Goal: Information Seeking & Learning: Check status

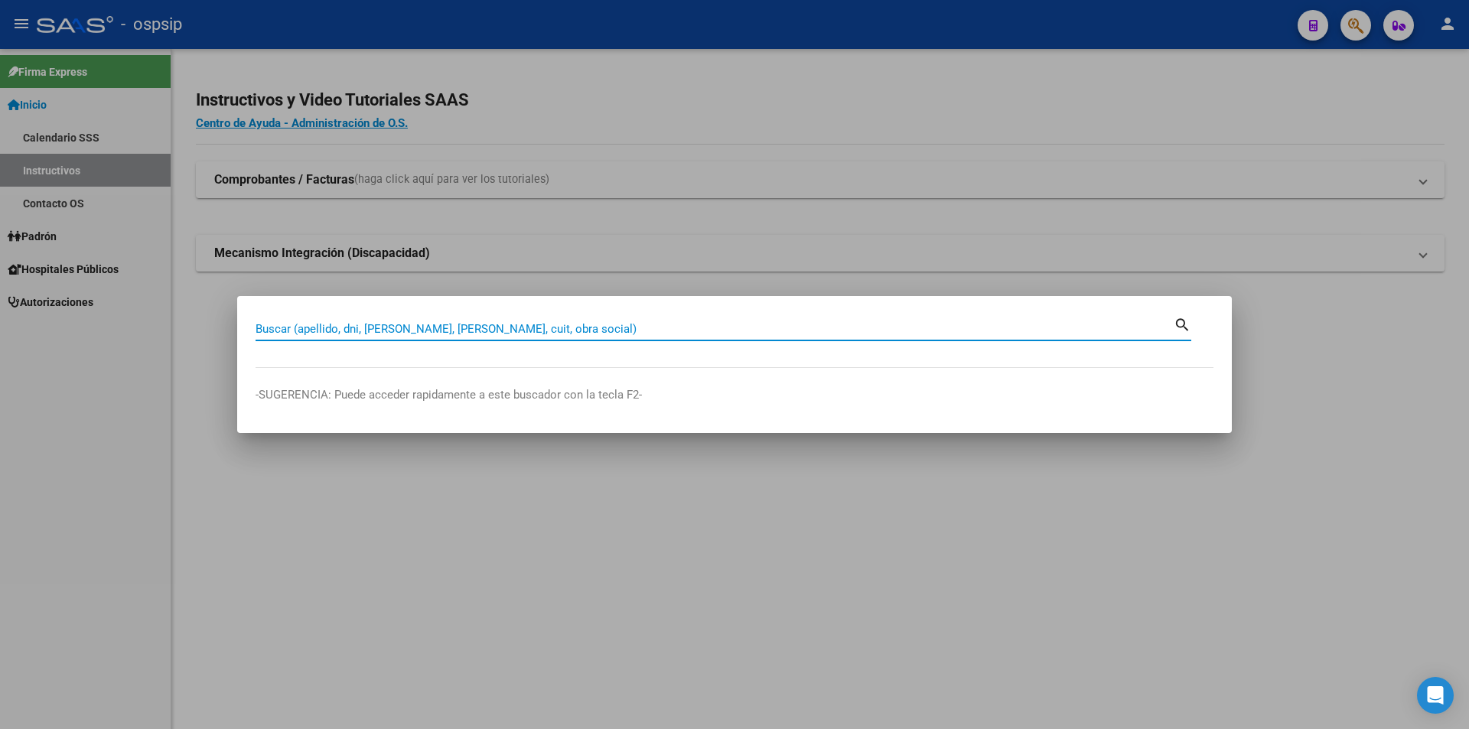
paste input "92354283"
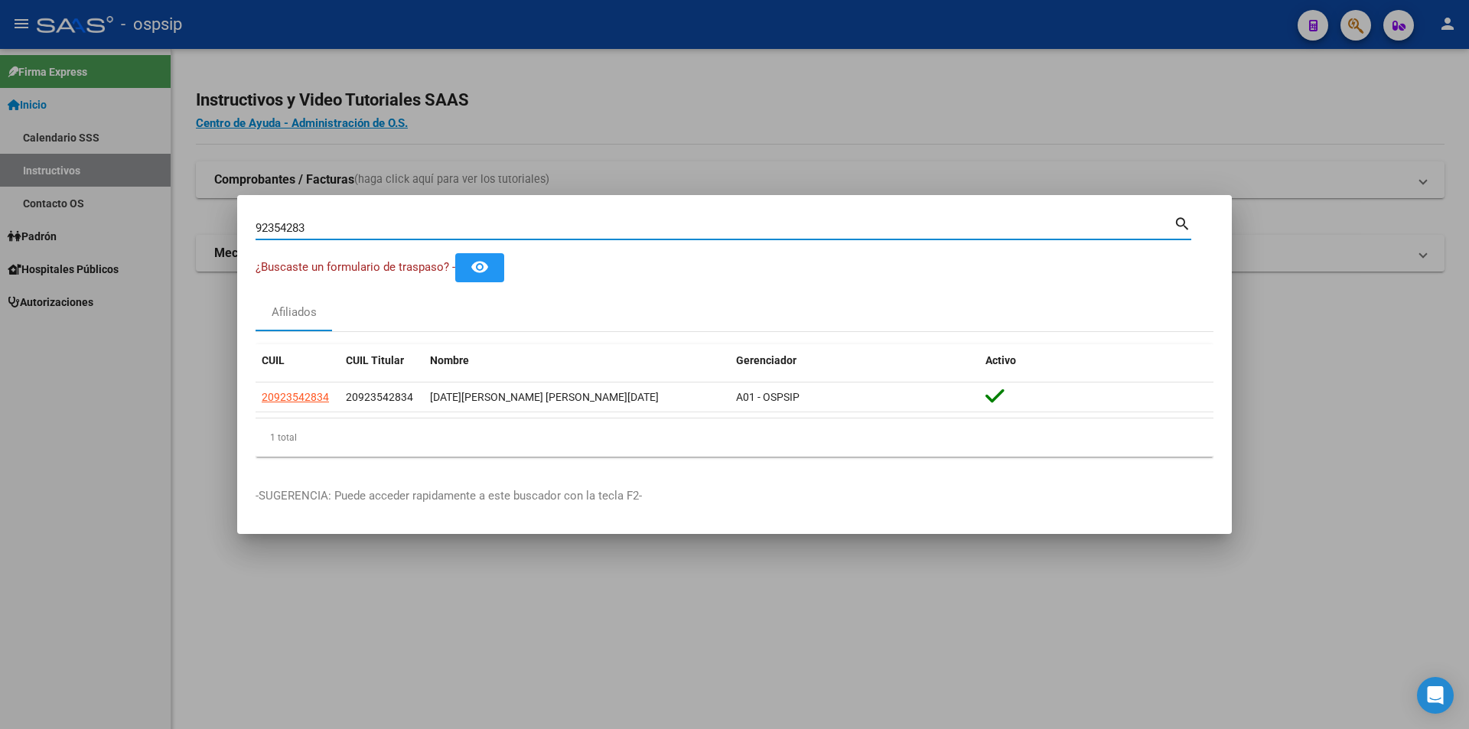
click at [326, 227] on input "92354283" at bounding box center [715, 228] width 918 height 14
paste input "28.814.242"
click at [270, 231] on input "28.814.242" at bounding box center [715, 228] width 918 height 14
click at [293, 227] on input "28814.242" at bounding box center [715, 228] width 918 height 14
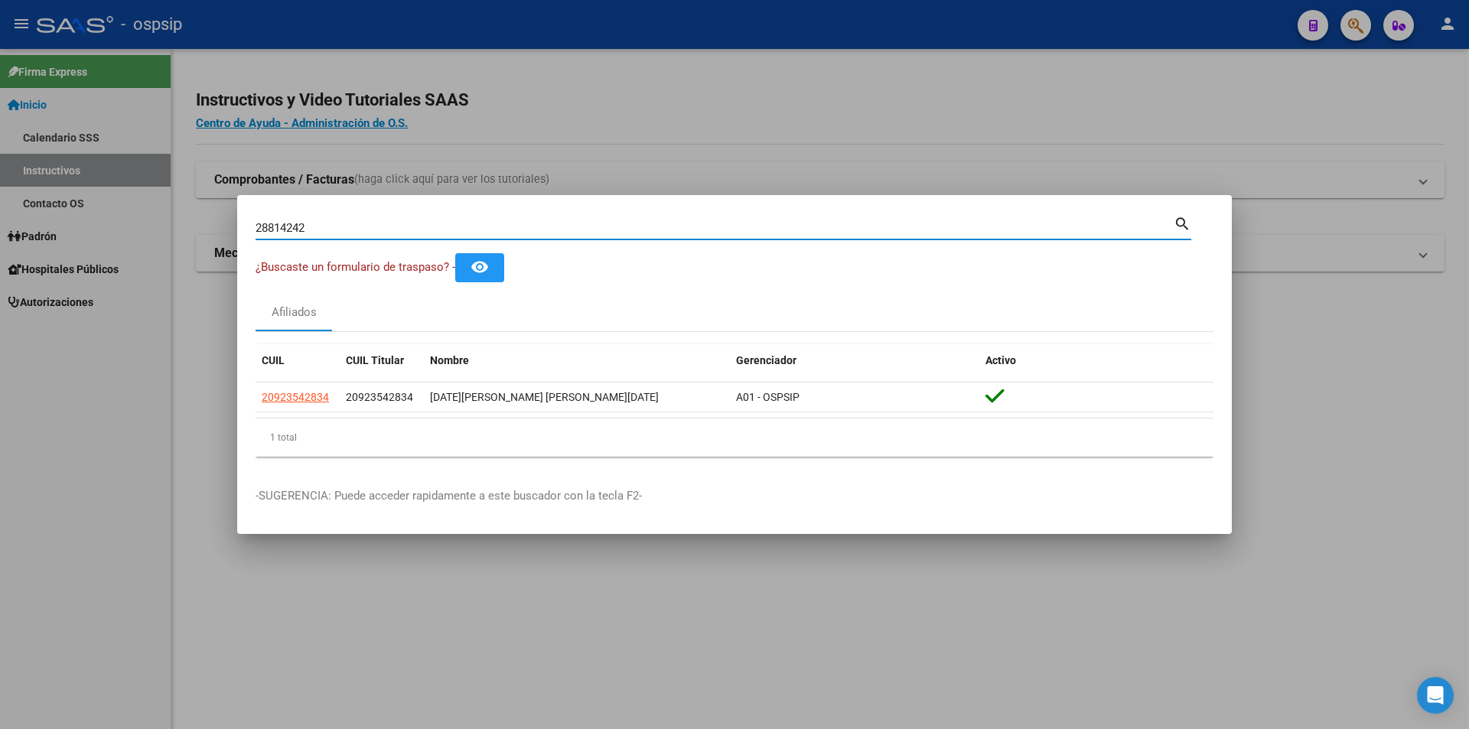
type input "28814242"
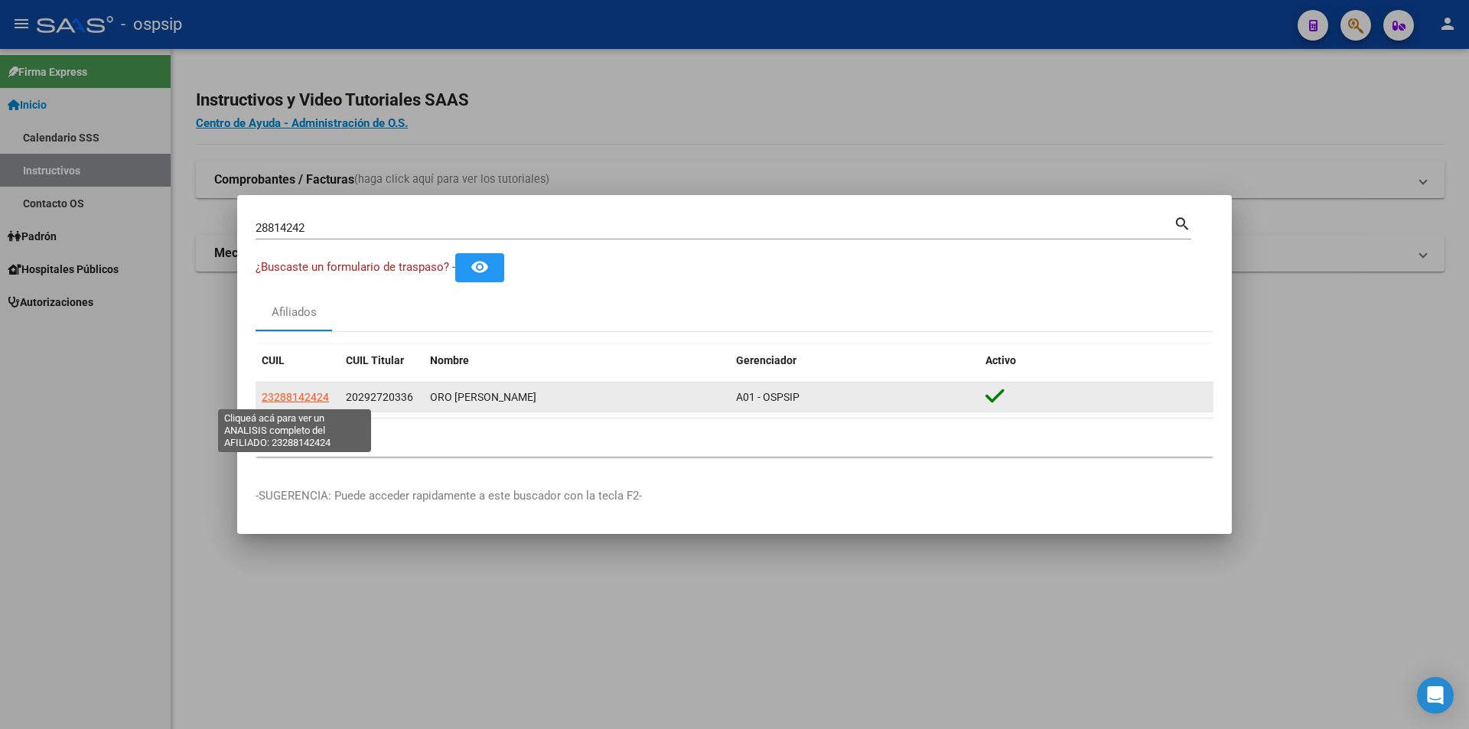
click at [301, 399] on span "23288142424" at bounding box center [295, 397] width 67 height 12
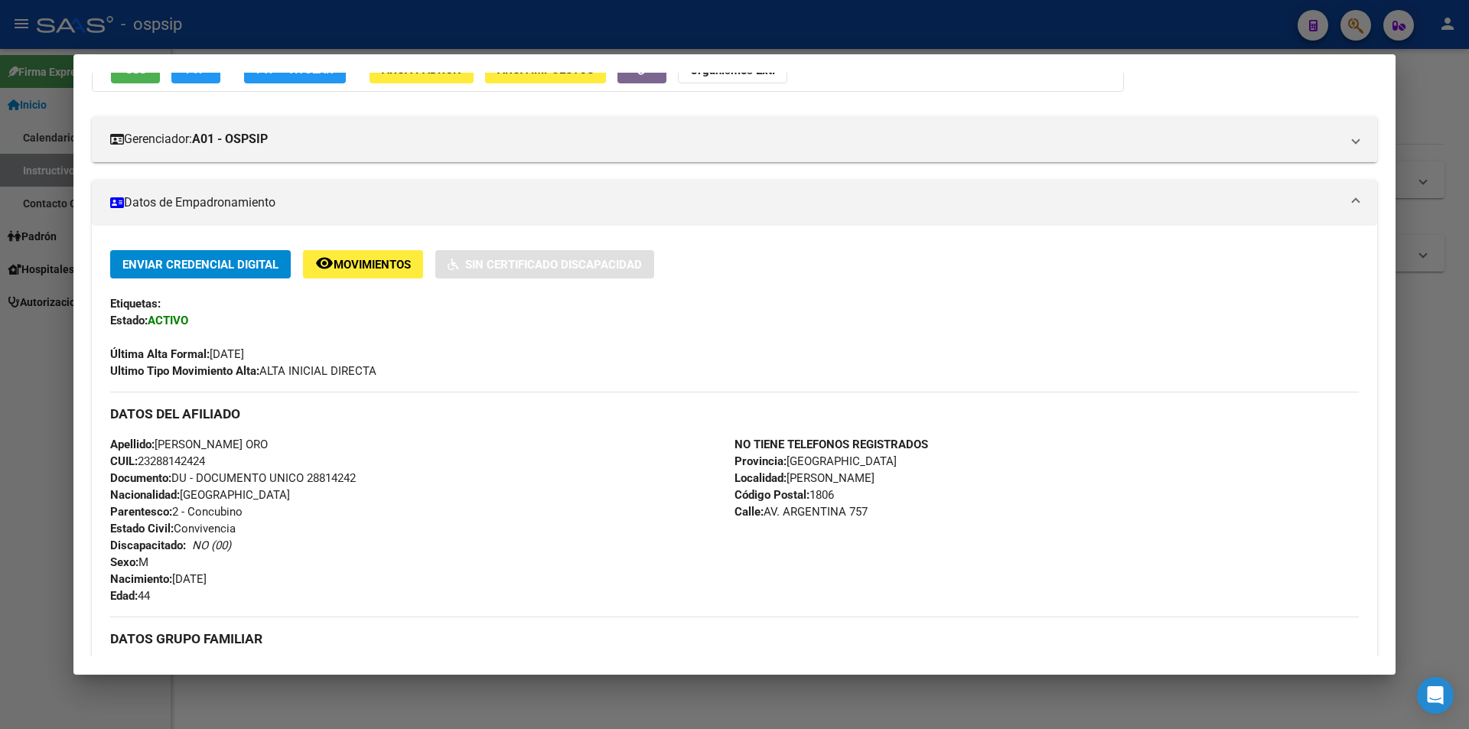
scroll to position [230, 0]
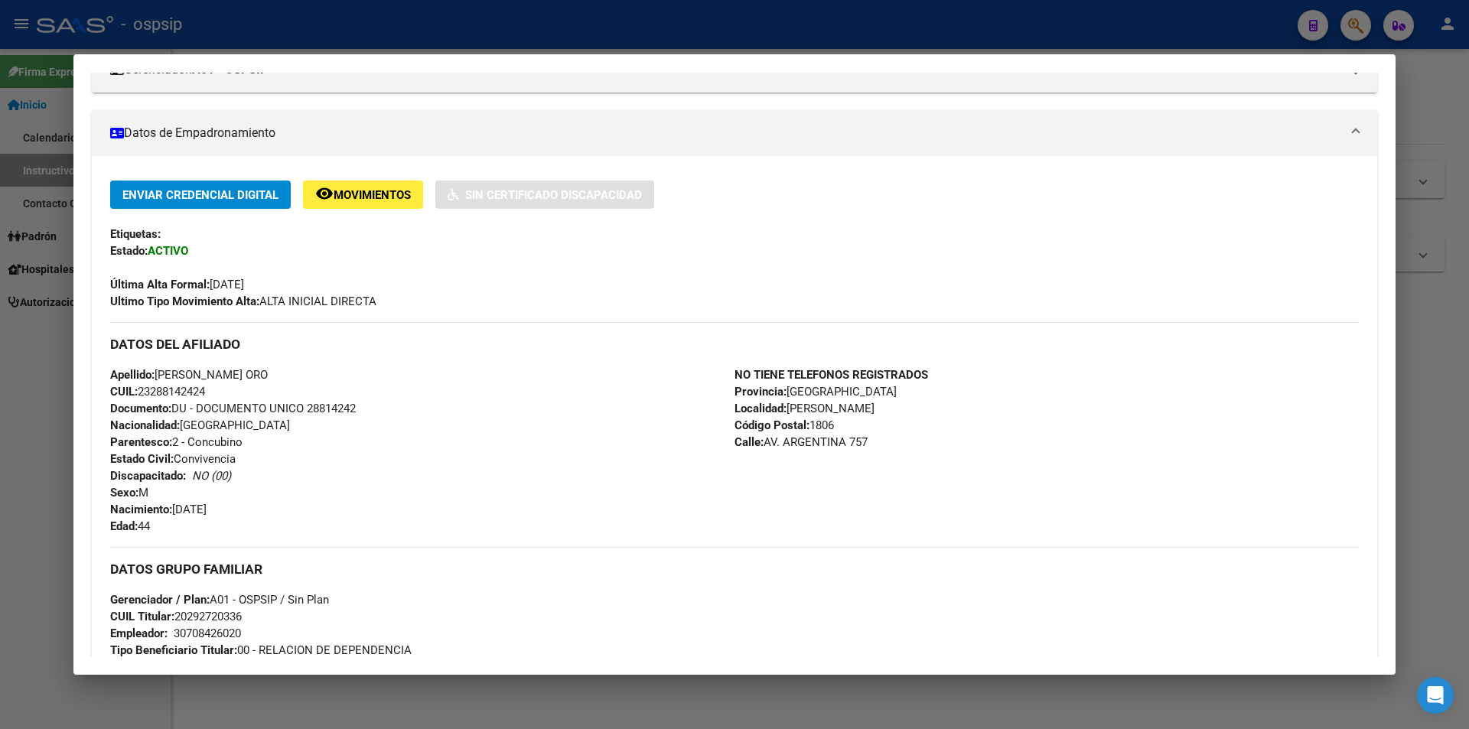
click at [337, 407] on span "Documento: DU - DOCUMENTO UNICO 28814242" at bounding box center [233, 409] width 246 height 14
copy span "28814242"
drag, startPoint x: 320, startPoint y: 467, endPoint x: 1000, endPoint y: 428, distance: 681.3
drag, startPoint x: 1000, startPoint y: 428, endPoint x: 1309, endPoint y: 409, distance: 309.6
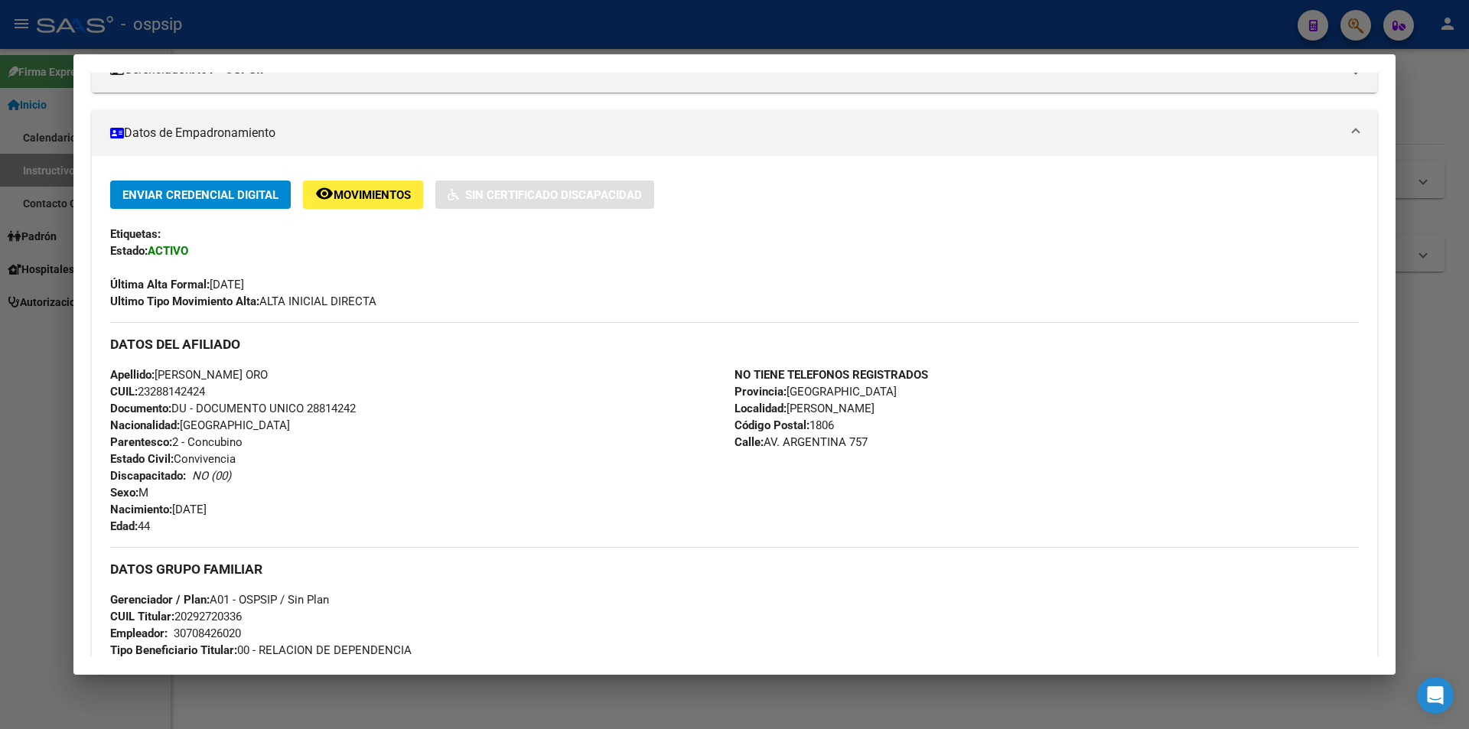
drag, startPoint x: 1309, startPoint y: 409, endPoint x: 104, endPoint y: 423, distance: 1205.1
drag, startPoint x: 104, startPoint y: 423, endPoint x: 565, endPoint y: 473, distance: 464.0
click at [570, 502] on div "Apellido: [PERSON_NAME] ORO CUIL: 23288142424 Documento: DU - DOCUMENTO UNICO 2…" at bounding box center [422, 450] width 624 height 168
click at [326, 405] on span "Documento: DU - DOCUMENTO UNICO 28814242" at bounding box center [233, 409] width 246 height 14
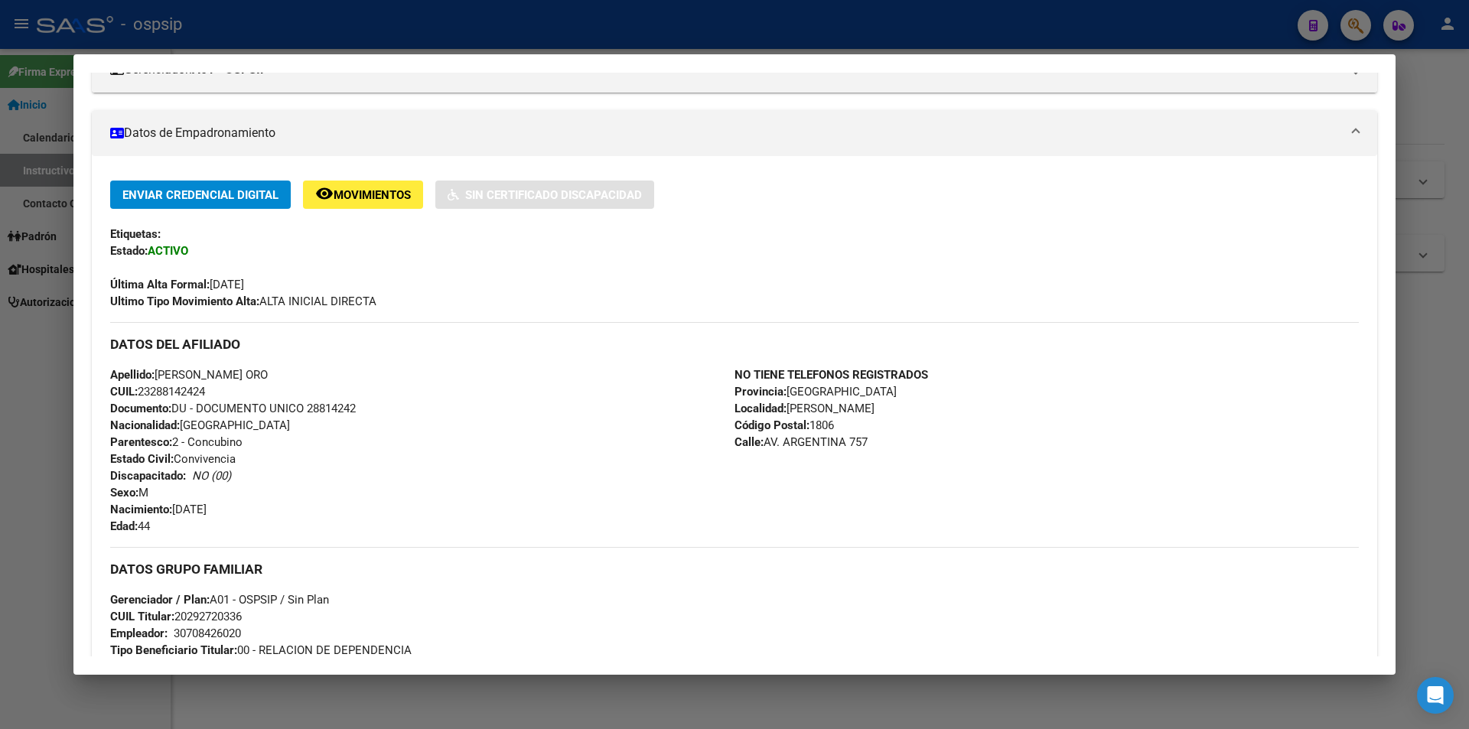
copy span "28814242"
click at [359, 431] on div "Apellido: [PERSON_NAME] ORO CUIL: 23288142424 Documento: DU - DOCUMENTO UNICO 2…" at bounding box center [422, 450] width 624 height 168
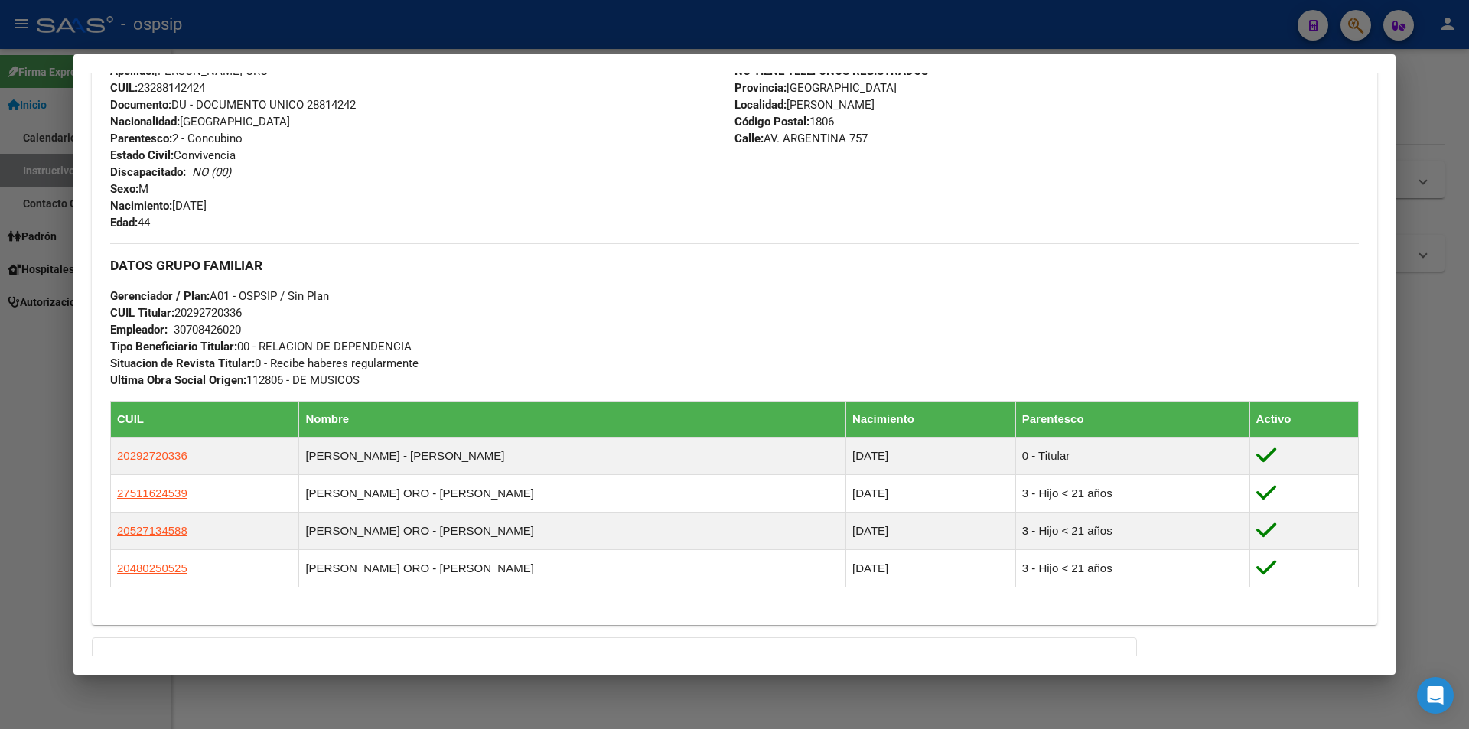
scroll to position [689, 0]
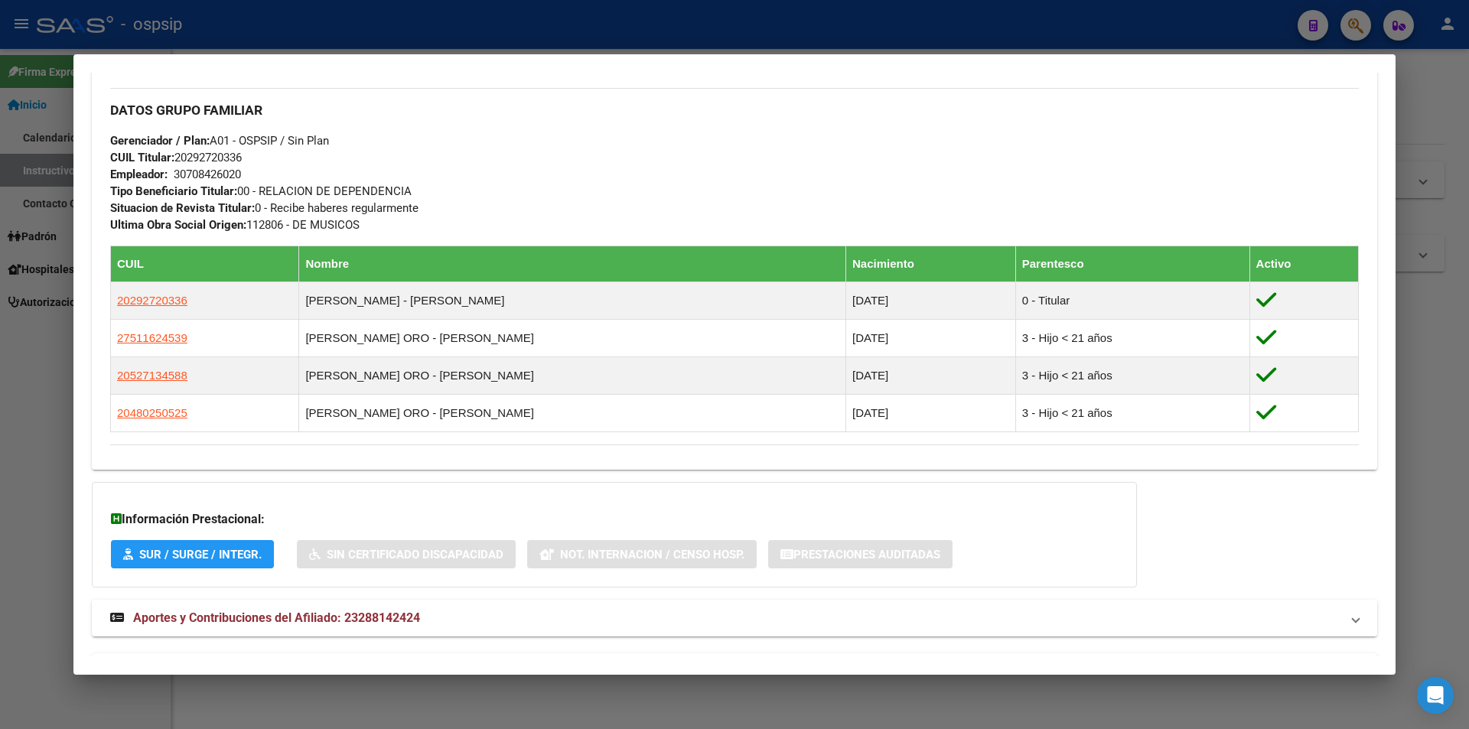
drag, startPoint x: 451, startPoint y: 520, endPoint x: 376, endPoint y: 510, distance: 75.7
click at [376, 510] on h3 "Información Prestacional:" at bounding box center [614, 519] width 1007 height 18
click at [340, 637] on div "DATOS PADRÓN ÁGIL: ORO [PERSON_NAME] | ACTIVO | FAMILIAR DE: 20292720336 Datos …" at bounding box center [734, 65] width 1285 height 1252
click at [322, 624] on span "Aportes y Contribuciones del Afiliado: 23288142424" at bounding box center [276, 618] width 287 height 15
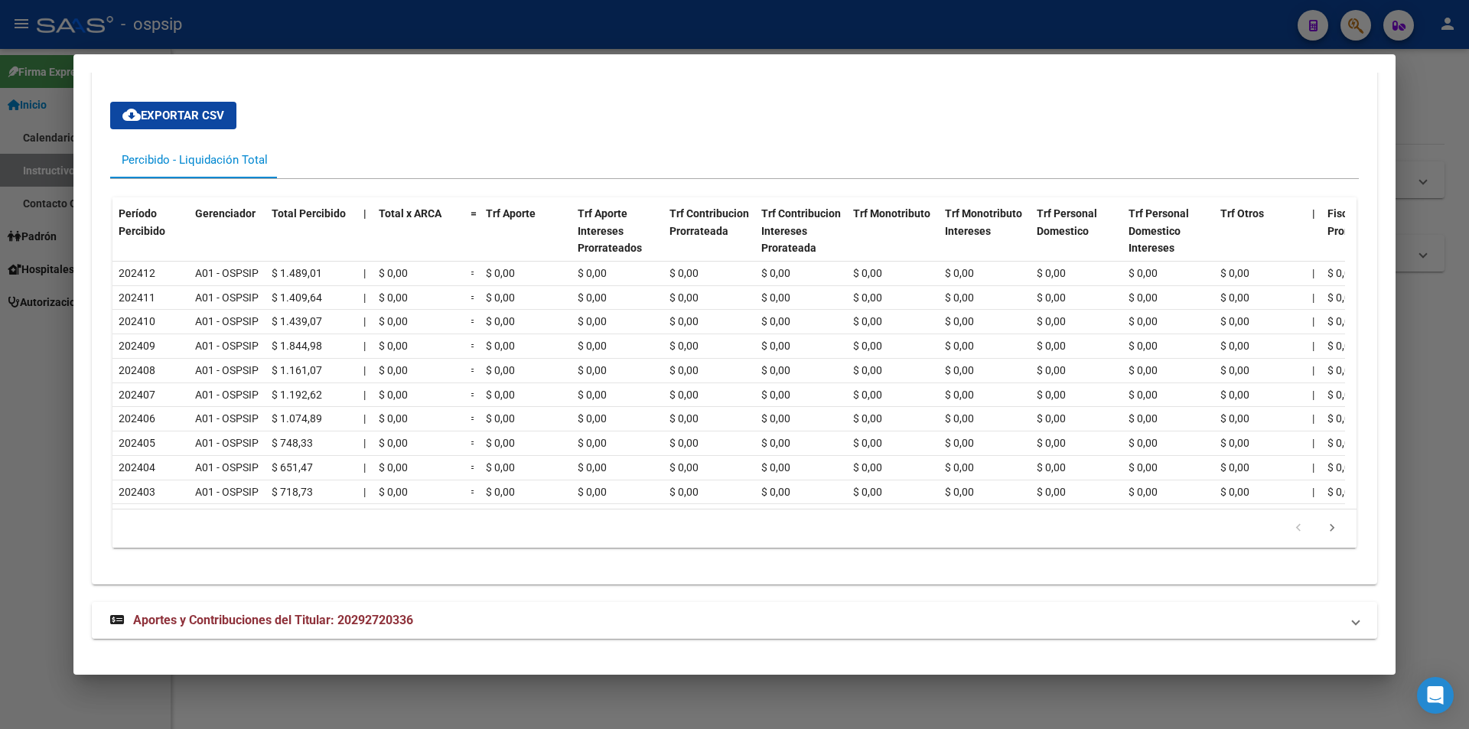
click at [231, 617] on span "Aportes y Contribuciones del Titular: 20292720336" at bounding box center [273, 620] width 280 height 15
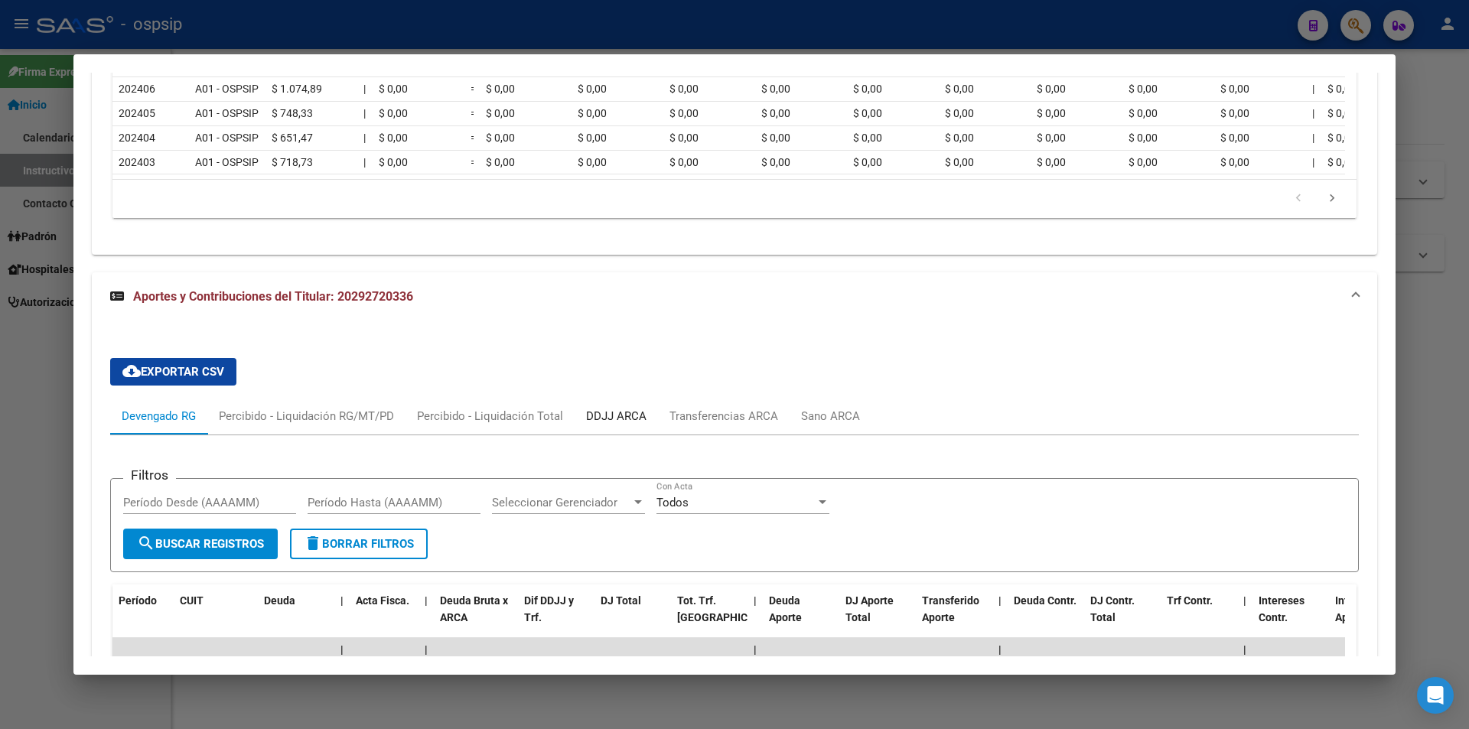
click at [616, 418] on div "DDJJ ARCA" at bounding box center [616, 416] width 83 height 37
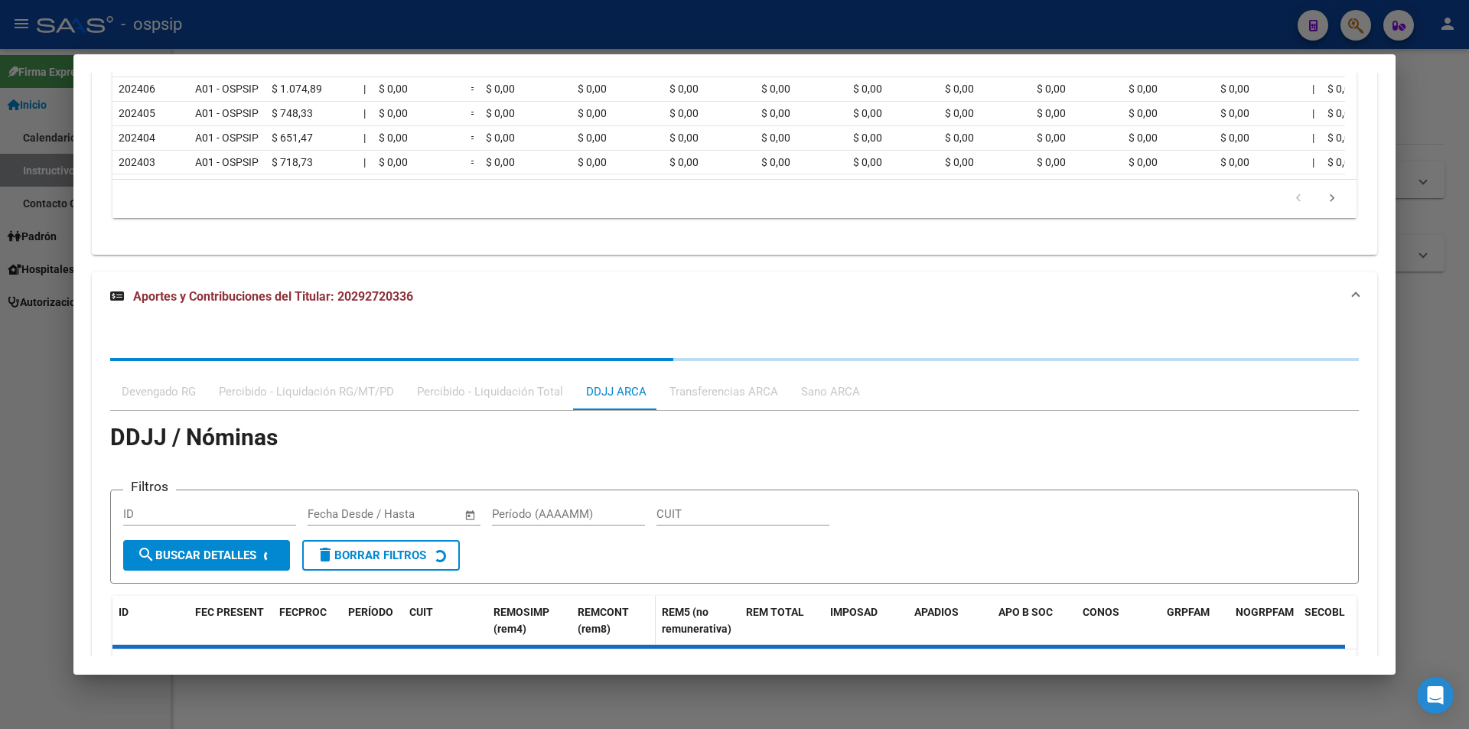
scroll to position [1698, 0]
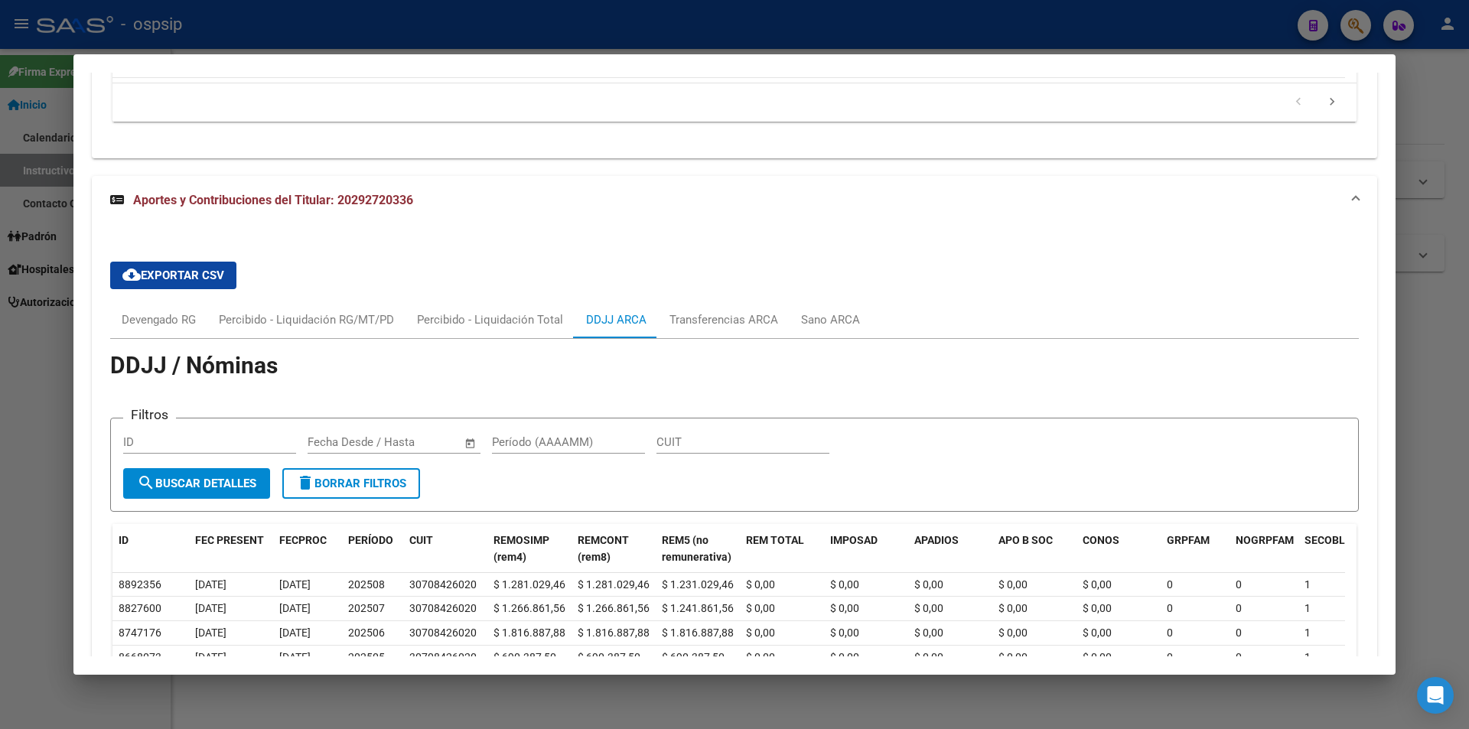
drag, startPoint x: 86, startPoint y: 613, endPoint x: 930, endPoint y: 458, distance: 858.0
drag, startPoint x: 930, startPoint y: 458, endPoint x: 215, endPoint y: 426, distance: 715.3
drag, startPoint x: 215, startPoint y: 426, endPoint x: 709, endPoint y: 247, distance: 525.7
click at [709, 247] on div "cloud_download Exportar CSV Devengado RG Percibido - Liquidación RG/MT/PD Perci…" at bounding box center [734, 560] width 1285 height 671
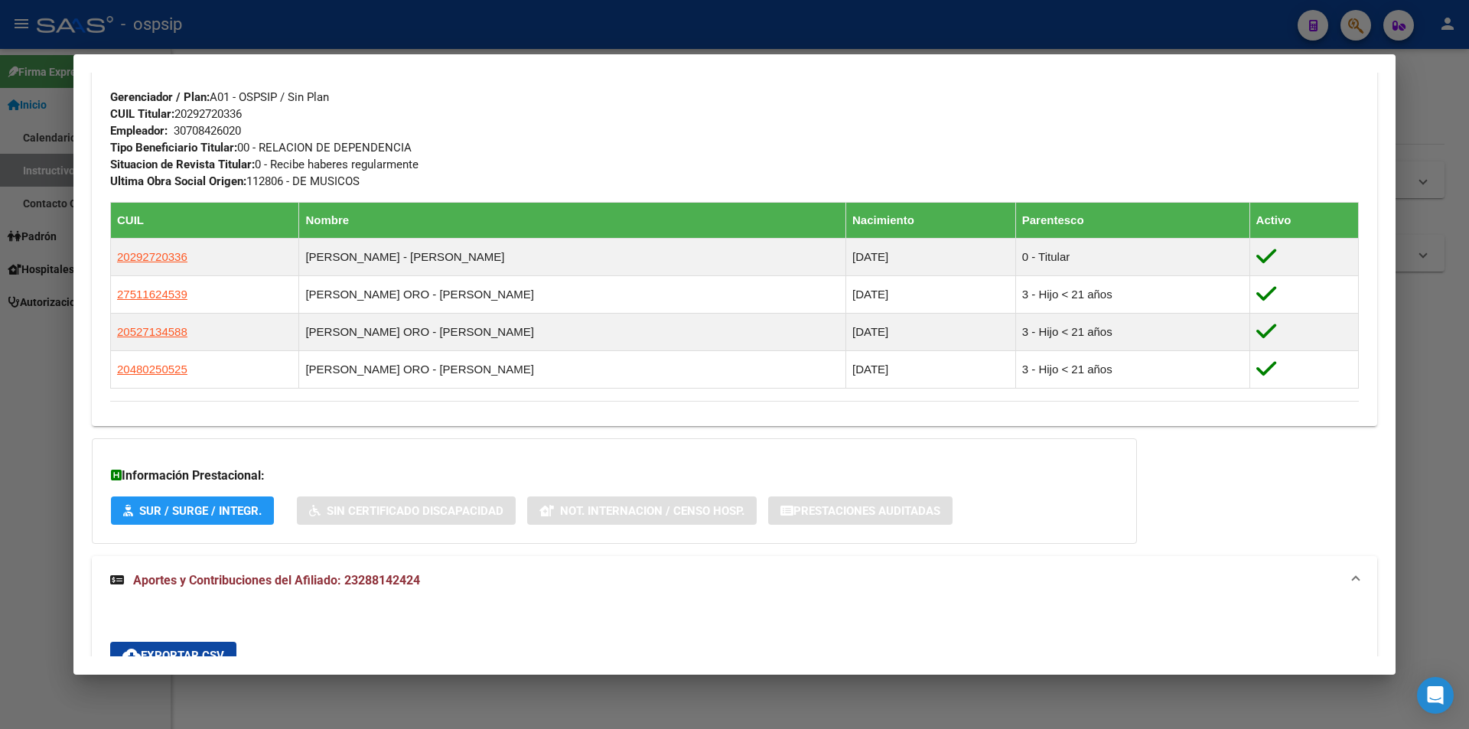
scroll to position [551, 0]
